Goal: Information Seeking & Learning: Find specific fact

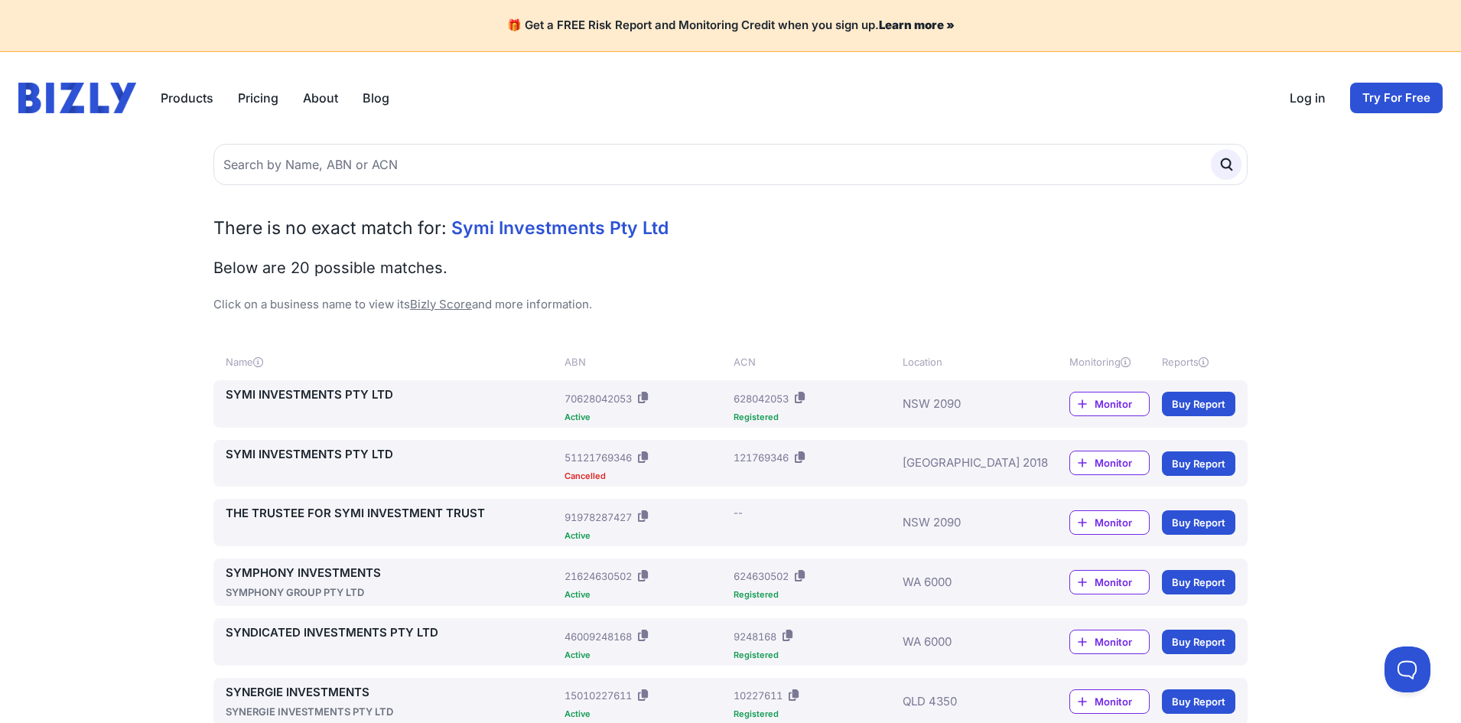
click at [334, 403] on link "SYMI INVESTMENTS PTY LTD" at bounding box center [392, 395] width 333 height 18
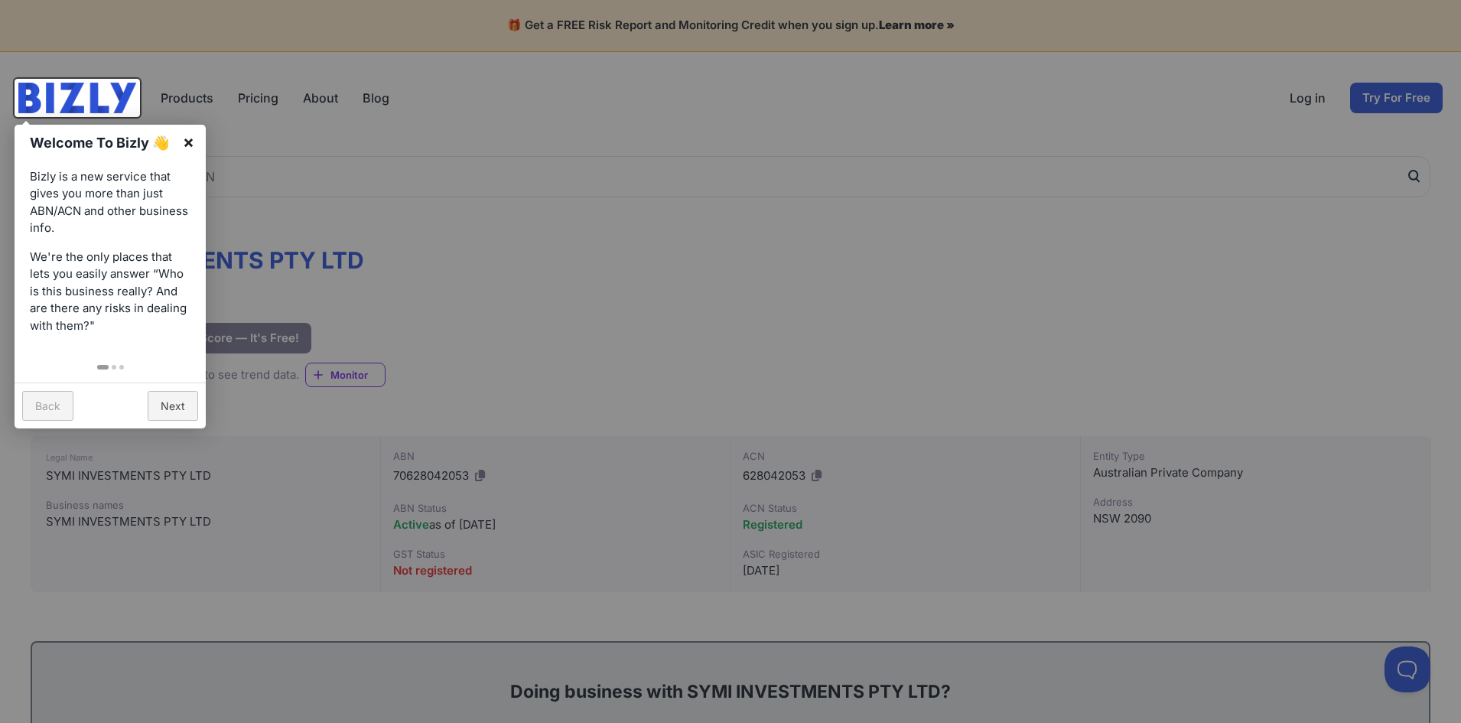
click at [184, 140] on link "×" at bounding box center [188, 142] width 34 height 34
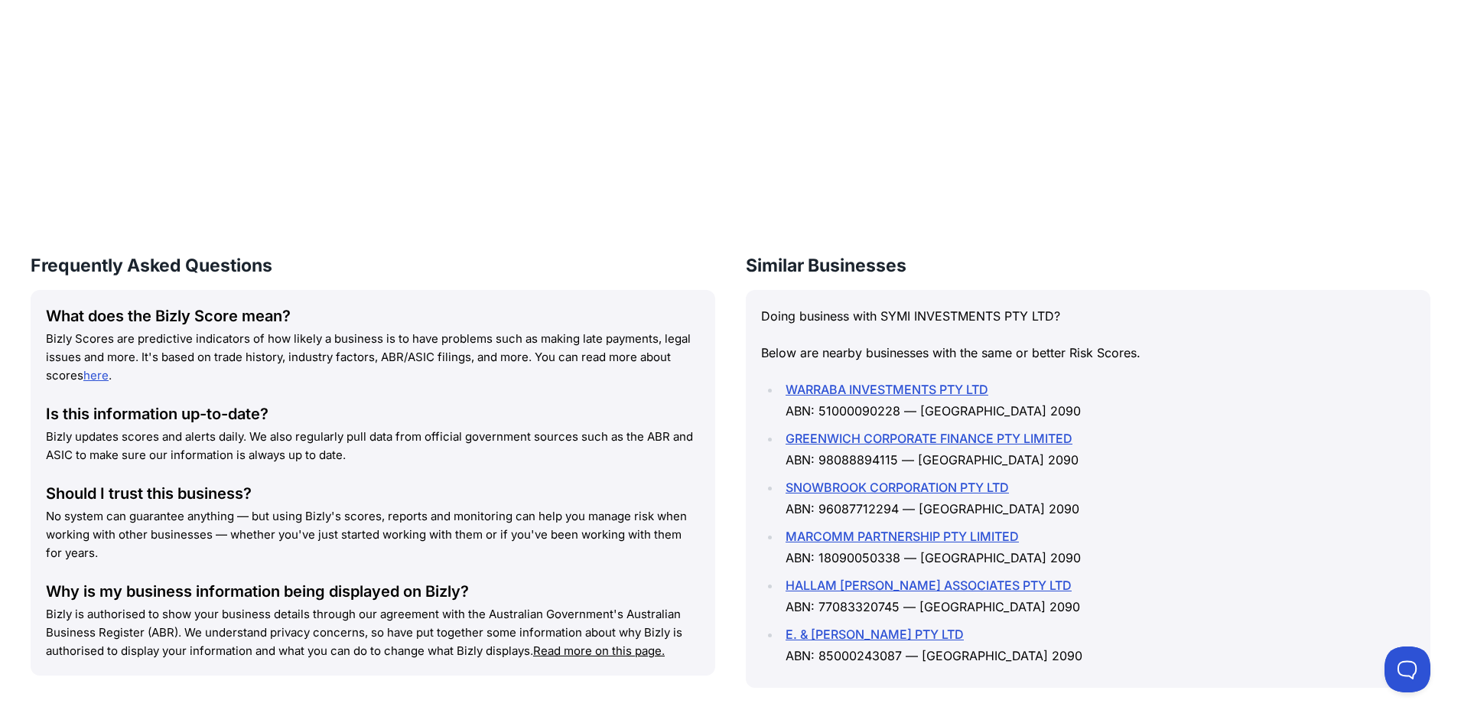
scroll to position [1555, 0]
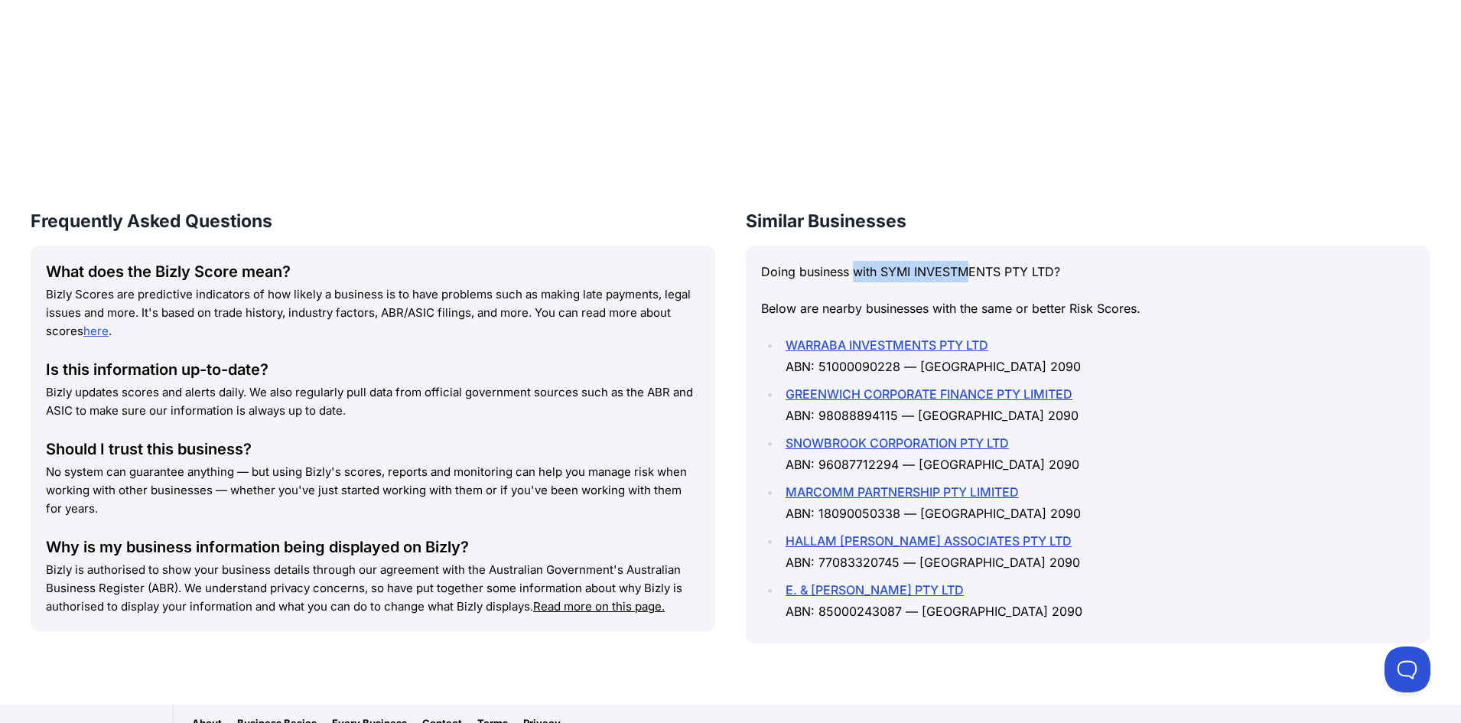
drag, startPoint x: 874, startPoint y: 255, endPoint x: 975, endPoint y: 257, distance: 101.0
click at [975, 261] on p "Doing business with SYMI INVESTMENTS PTY LTD?" at bounding box center [1088, 271] width 654 height 21
click at [1138, 409] on ul "WARRABA INVESTMENTS PTY LTD ABN: 51000090228 — [GEOGRAPHIC_DATA] 2090 GREENWICH…" at bounding box center [1088, 478] width 654 height 288
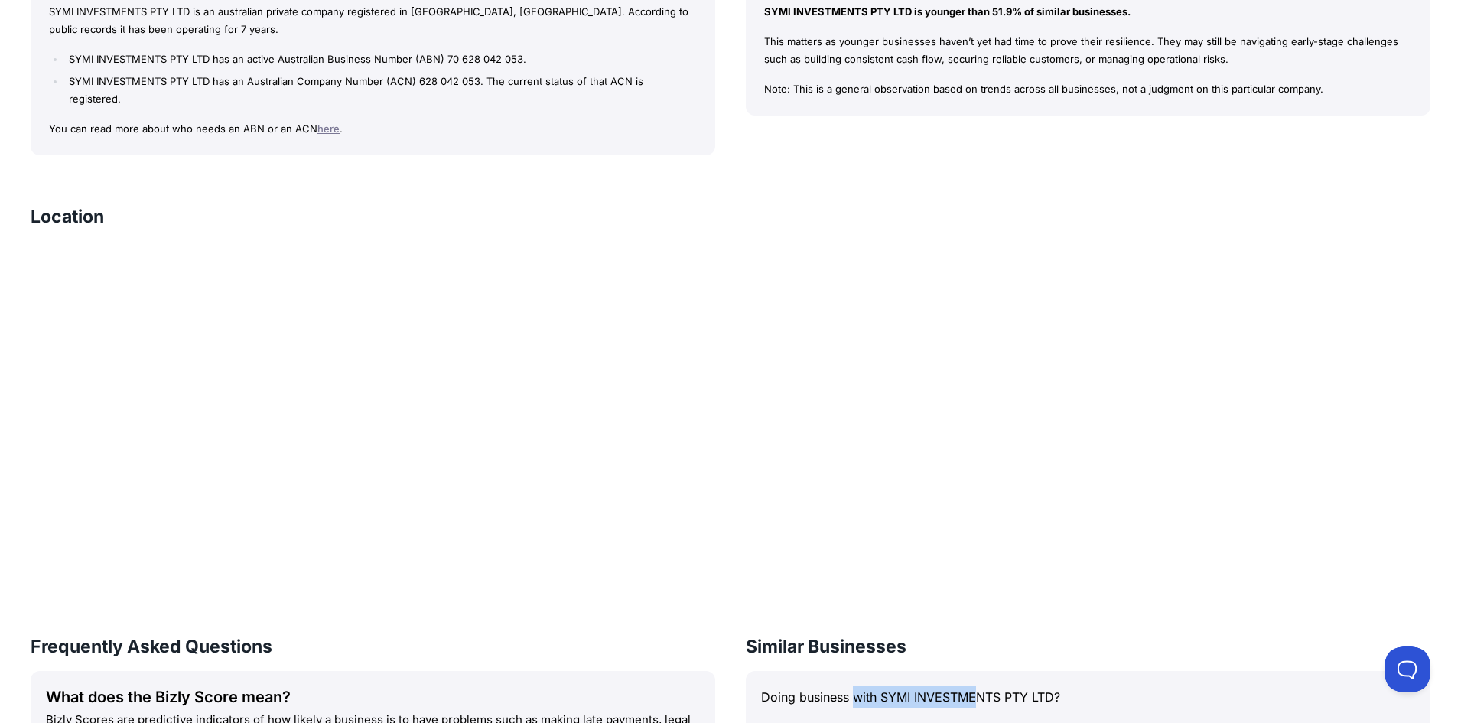
scroll to position [0, 0]
